Goal: Task Accomplishment & Management: Manage account settings

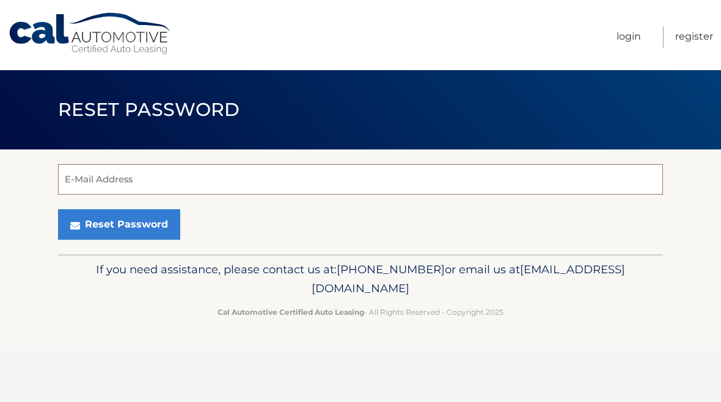
click at [75, 186] on input "E-Mail Address" at bounding box center [360, 179] width 605 height 31
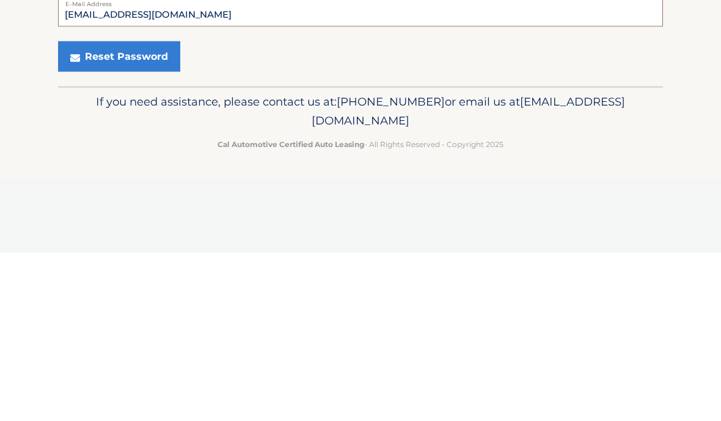
type input "[EMAIL_ADDRESS][DOMAIN_NAME]"
click at [117, 209] on button "Reset Password" at bounding box center [119, 224] width 122 height 31
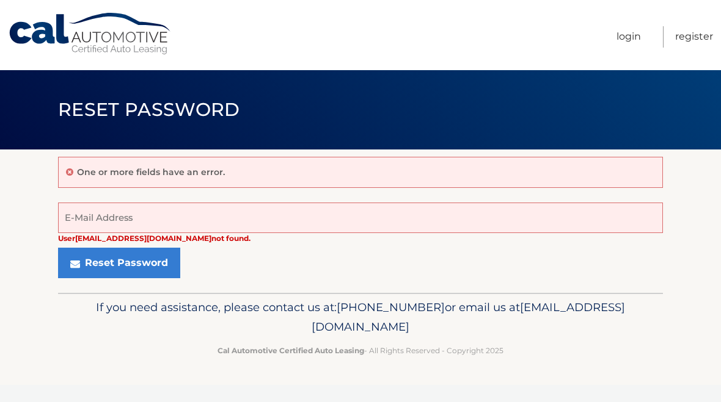
click at [636, 31] on link "Login" at bounding box center [628, 36] width 24 height 21
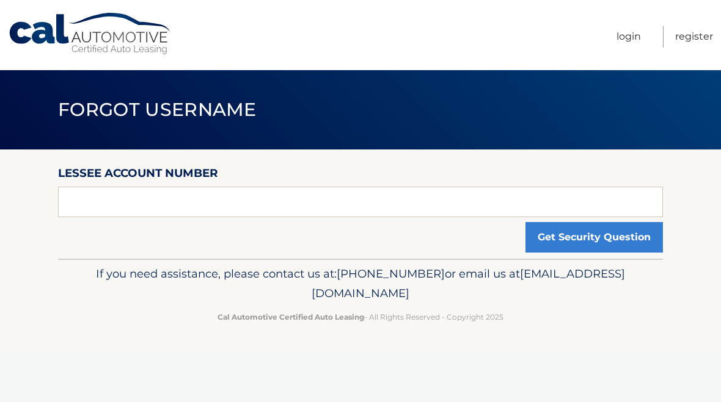
click at [627, 37] on link "Login" at bounding box center [628, 36] width 24 height 21
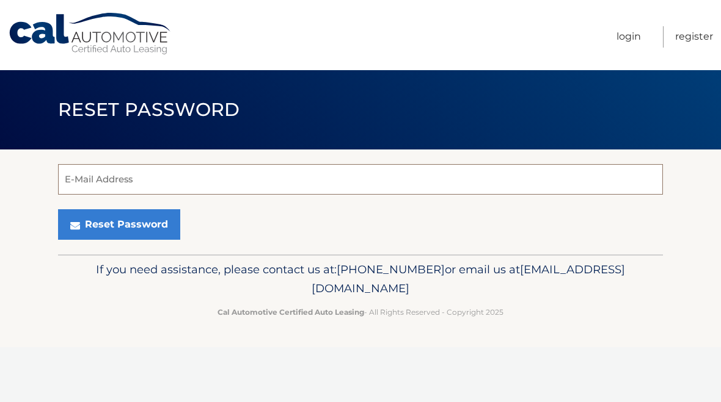
click at [72, 185] on input "E-Mail Address" at bounding box center [360, 179] width 605 height 31
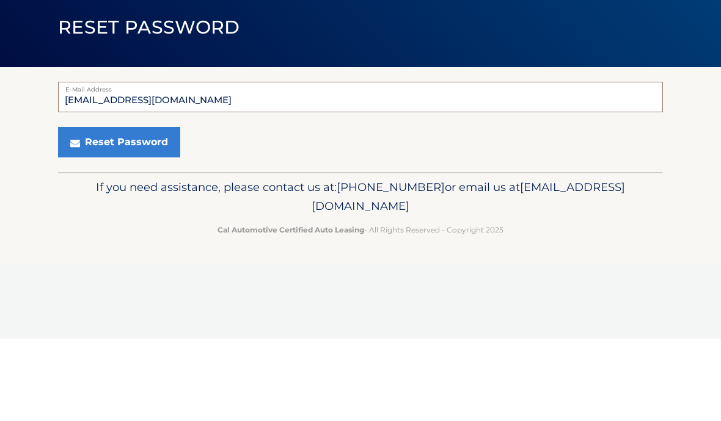
type input "gbeam@comcast.net"
click at [104, 209] on button "Reset Password" at bounding box center [119, 224] width 122 height 31
